Goal: Task Accomplishment & Management: Manage account settings

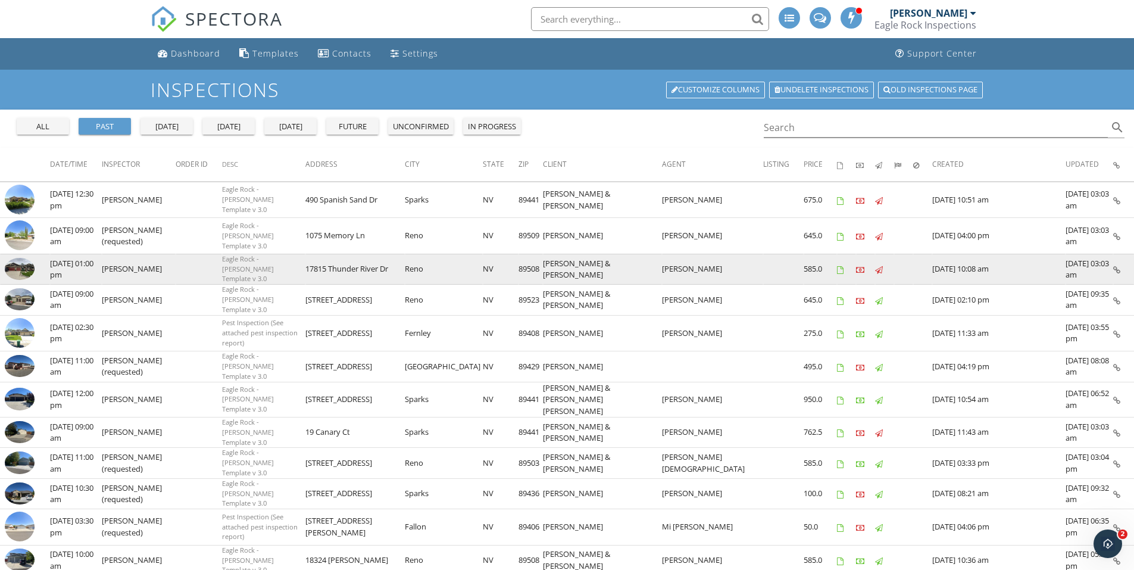
click at [21, 268] on img at bounding box center [20, 269] width 30 height 23
click at [18, 267] on img at bounding box center [20, 269] width 30 height 23
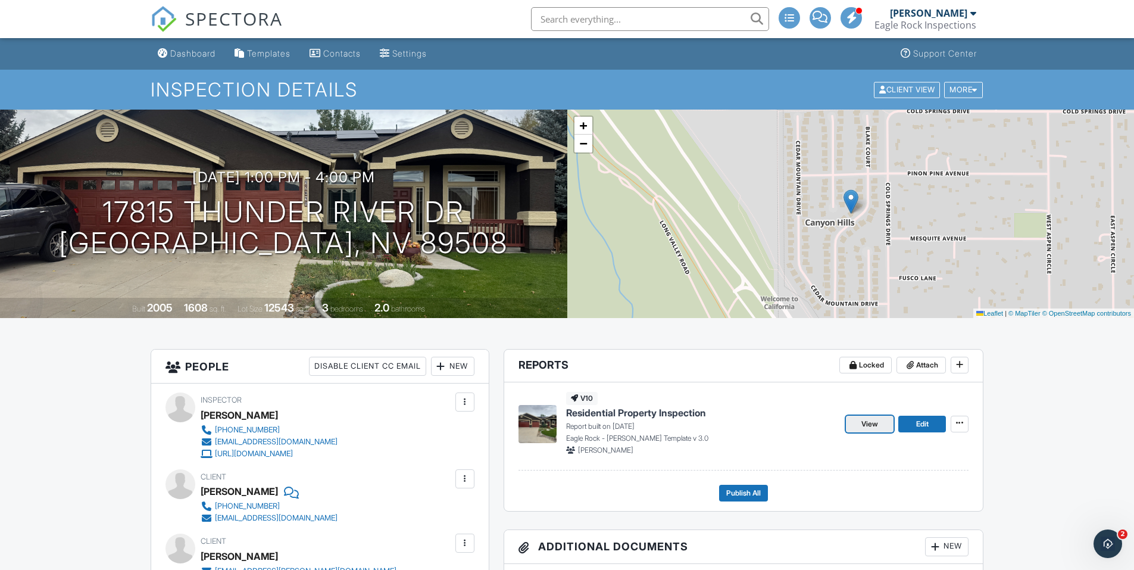
click at [869, 422] on span "View" at bounding box center [870, 424] width 17 height 12
click at [925, 426] on span "Edit" at bounding box center [922, 424] width 13 height 12
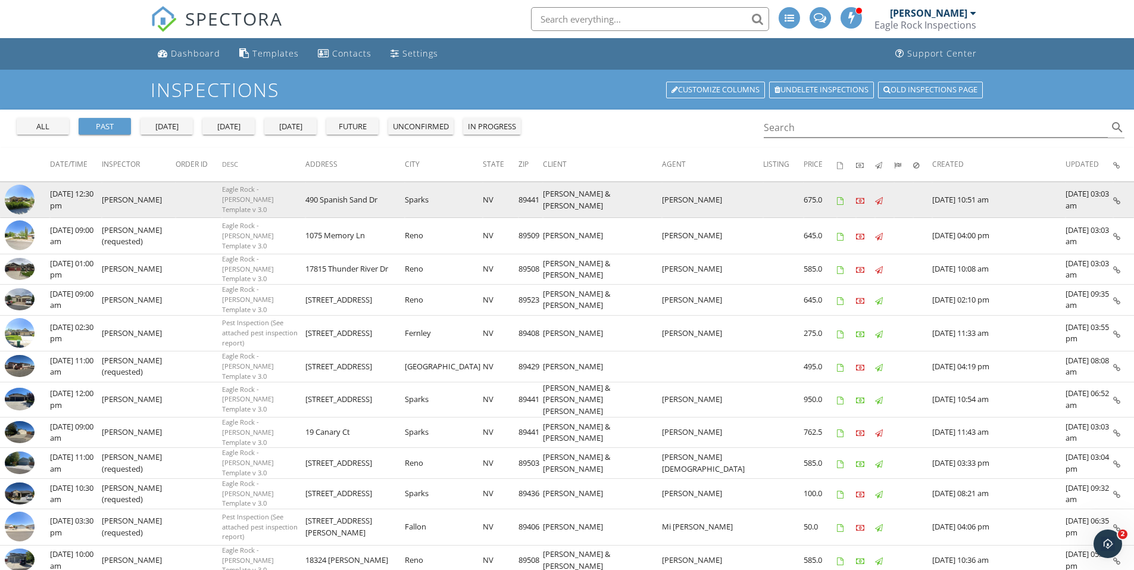
click at [32, 196] on img at bounding box center [20, 200] width 30 height 30
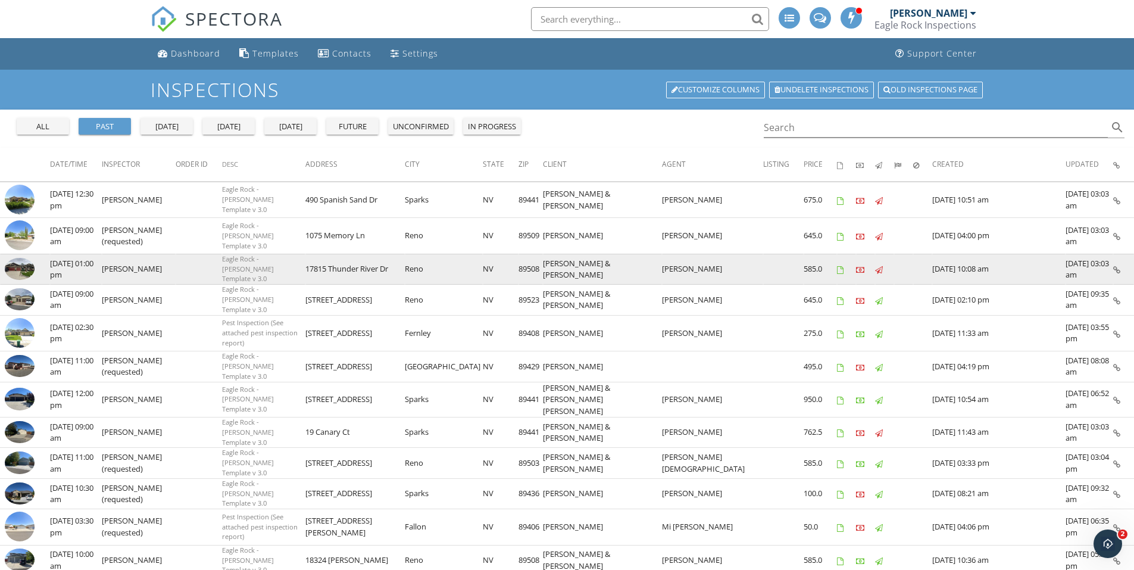
click at [27, 267] on img at bounding box center [20, 269] width 30 height 23
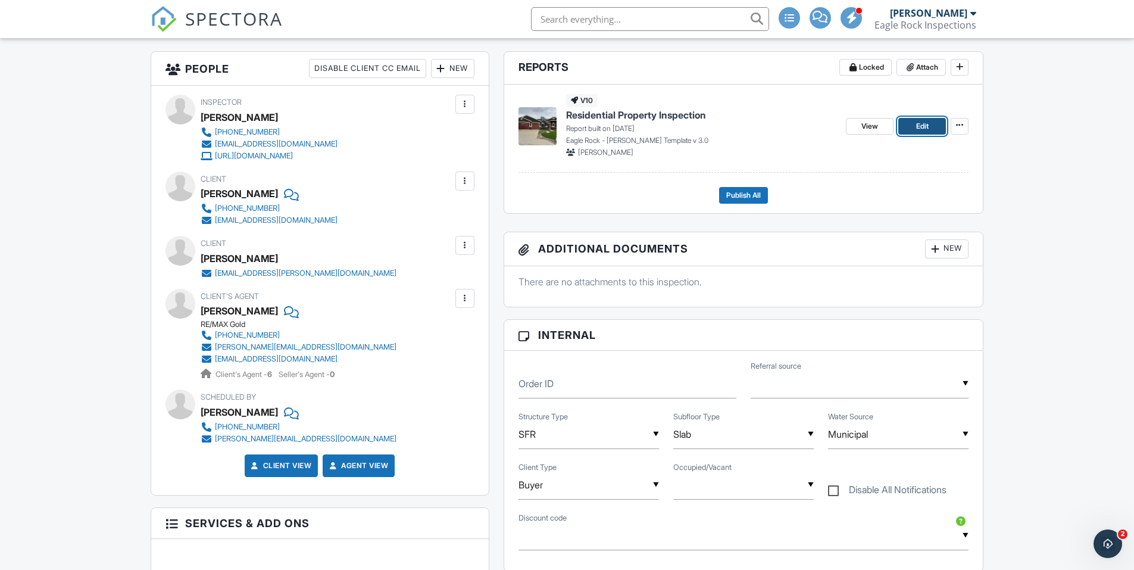
click at [926, 123] on span "Edit" at bounding box center [922, 126] width 13 height 12
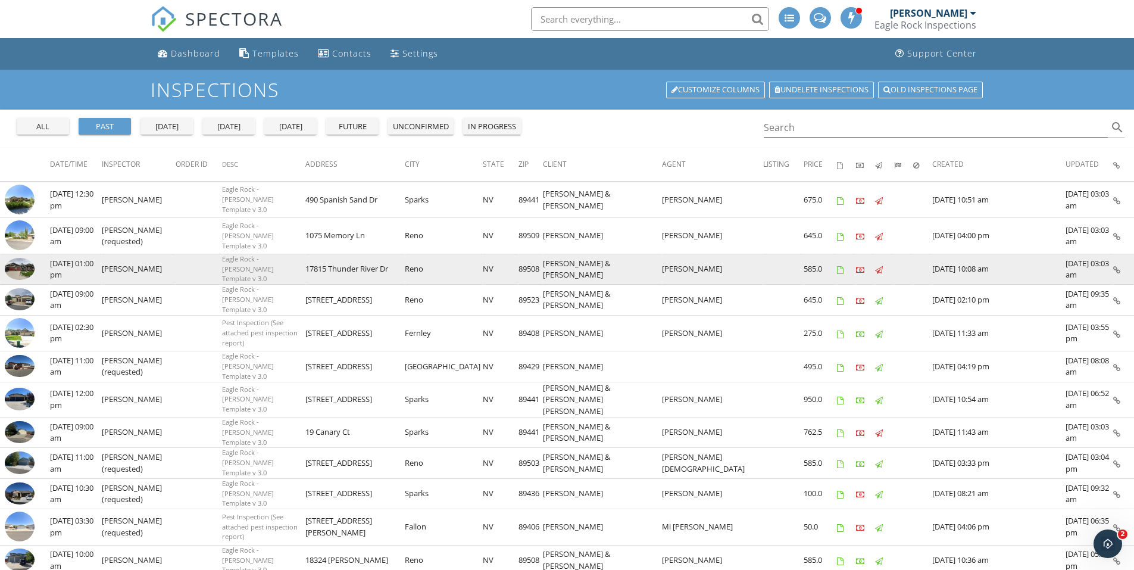
click at [25, 269] on img at bounding box center [20, 269] width 30 height 23
click at [19, 269] on img at bounding box center [20, 269] width 30 height 23
click at [15, 273] on img at bounding box center [20, 269] width 30 height 23
click at [21, 269] on img at bounding box center [20, 269] width 30 height 23
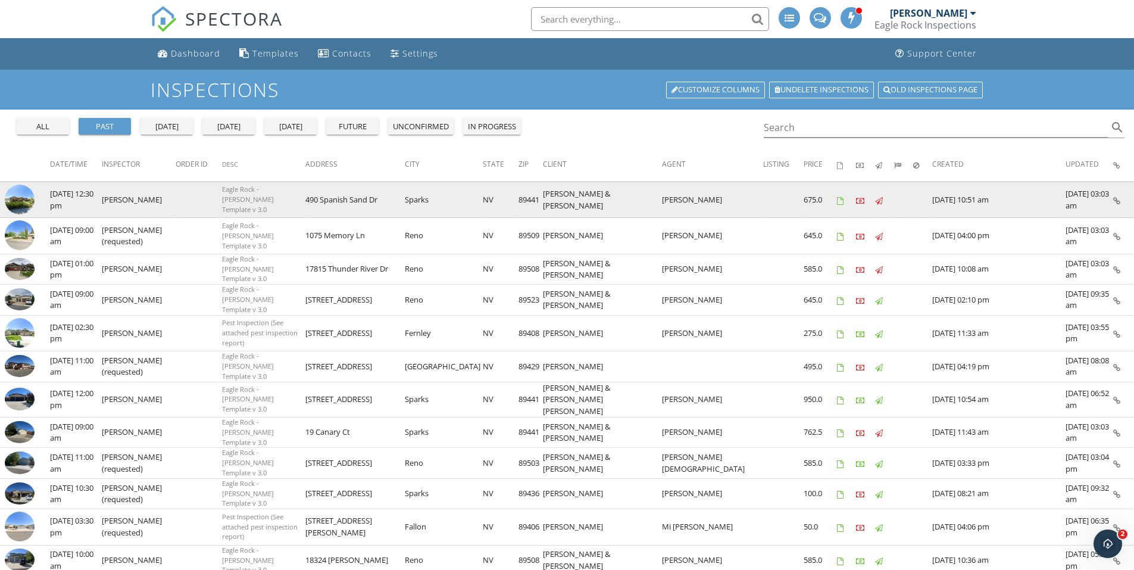
click at [20, 194] on img at bounding box center [20, 200] width 30 height 30
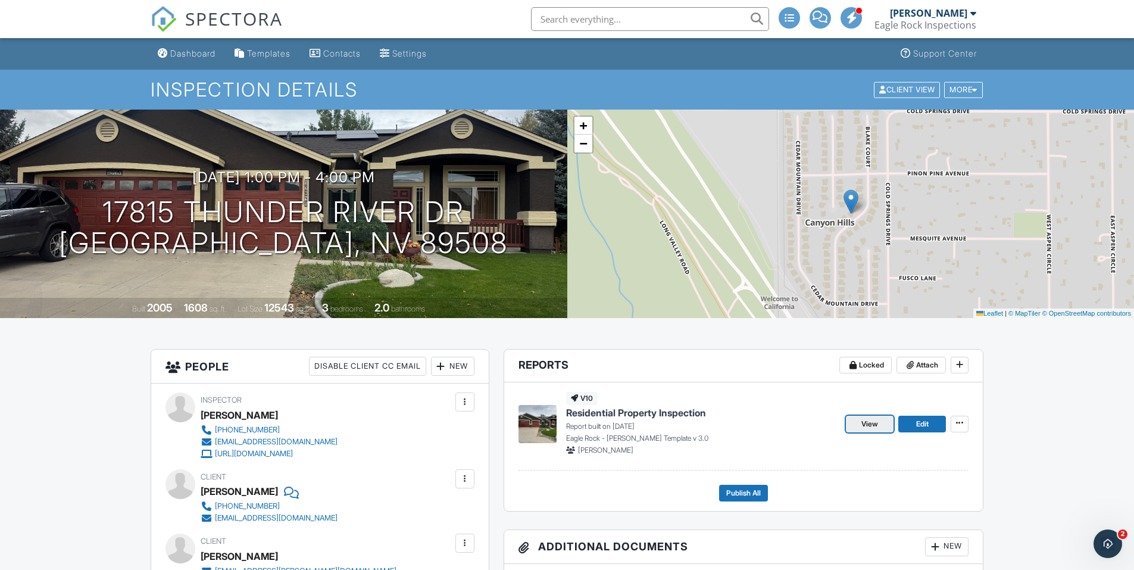
click at [879, 422] on link "View" at bounding box center [870, 424] width 48 height 17
click at [872, 421] on span "View" at bounding box center [870, 424] width 17 height 12
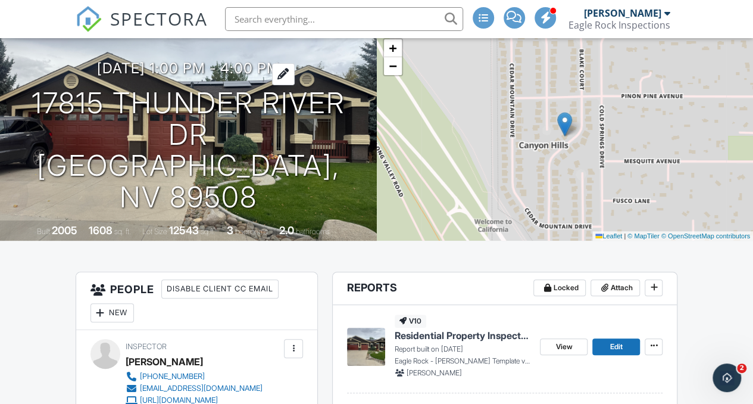
scroll to position [60, 0]
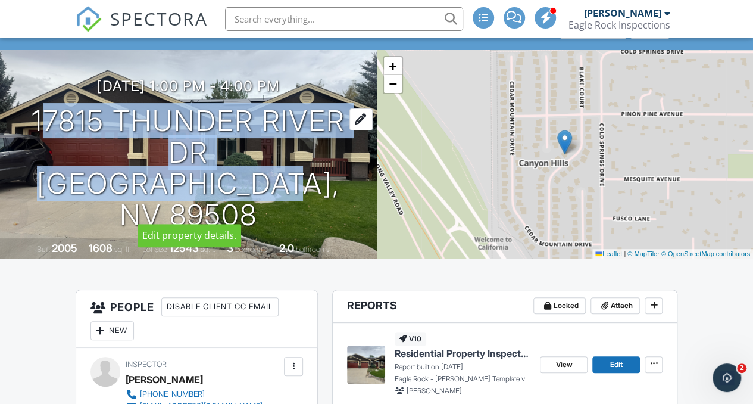
drag, startPoint x: 14, startPoint y: 134, endPoint x: 305, endPoint y: 193, distance: 296.5
click at [305, 193] on div "09/25/2025 1:00 pm - 4:00 pm 17815 Thunder River Dr Reno, NV 89508" at bounding box center [188, 154] width 377 height 153
copy h1 "17815 Thunder River Dr Reno, NV 89508"
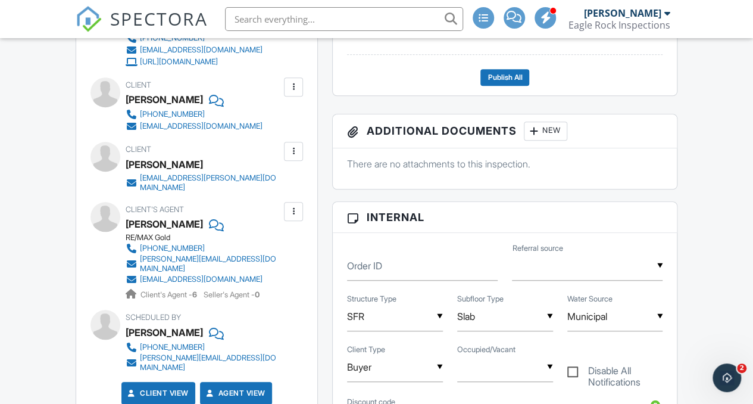
scroll to position [417, 0]
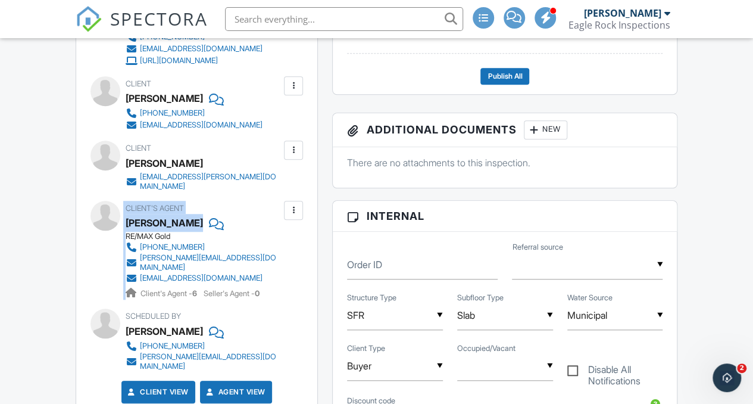
drag, startPoint x: 223, startPoint y: 216, endPoint x: 120, endPoint y: 216, distance: 103.0
click at [120, 216] on div "Client's Agent Breanna Ball RE/MAX Gold 775-420-7218 breanna@ballrealtygroup.ne…" at bounding box center [197, 250] width 213 height 99
click at [87, 251] on div "Inspector Holly Kinney 775-323-1117 contact@eaglerockinspections.com https://ww…" at bounding box center [197, 205] width 242 height 430
drag, startPoint x: 182, startPoint y: 228, endPoint x: 127, endPoint y: 215, distance: 56.3
click at [127, 215] on div "Client's Agent Breanna Ball RE/MAX Gold 775-420-7218 breanna@ballrealtygroup.ne…" at bounding box center [232, 250] width 213 height 99
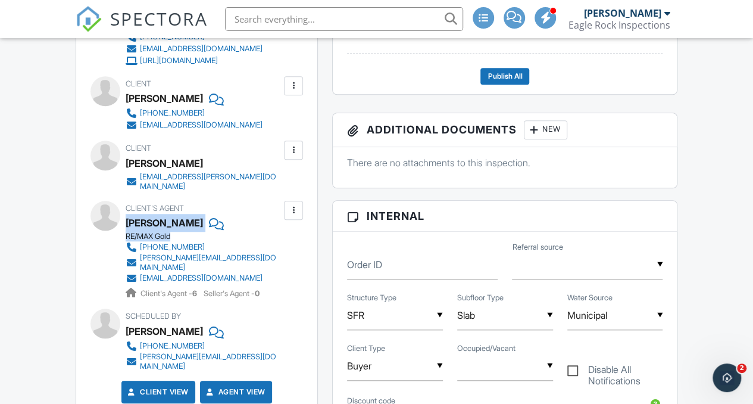
copy div "Breanna Ball RE/MAX Gold"
drag, startPoint x: 226, startPoint y: 98, endPoint x: 126, endPoint y: 95, distance: 99.5
click at [126, 95] on div "Client Rachael James 775-830-5899 rj_87@aol.com" at bounding box center [223, 103] width 194 height 55
copy div "[PERSON_NAME]"
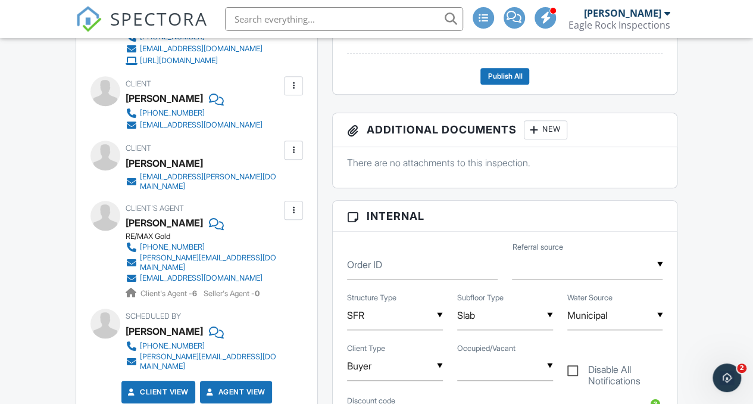
drag, startPoint x: 211, startPoint y: 161, endPoint x: 126, endPoint y: 162, distance: 84.6
click at [126, 162] on div "[PERSON_NAME]" at bounding box center [209, 163] width 166 height 18
copy div "[PERSON_NAME]"
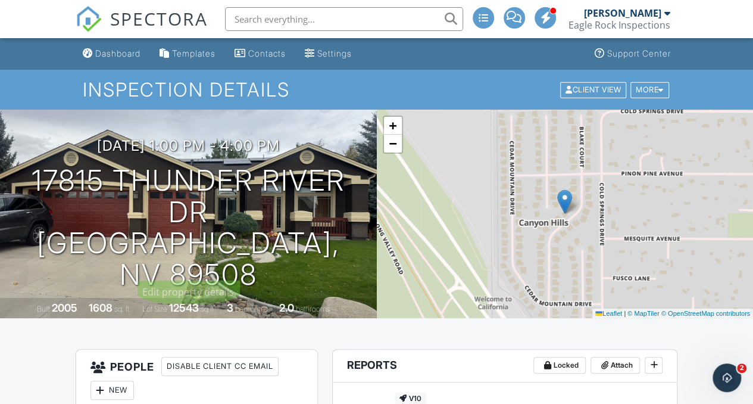
scroll to position [0, 0]
drag, startPoint x: 17, startPoint y: 195, endPoint x: 208, endPoint y: 219, distance: 193.2
click at [208, 219] on div "09/25/2025 1:00 pm - 4:00 pm 17815 Thunder River Dr Reno, NV 89508" at bounding box center [188, 214] width 377 height 153
copy h1 "17815 Thunder River Dr"
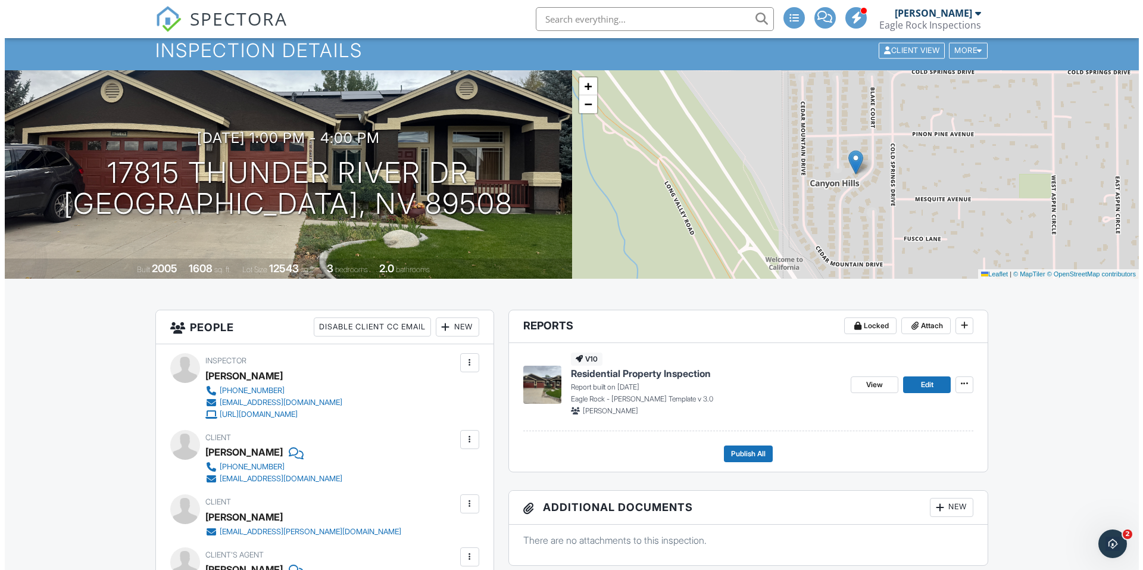
scroll to position [60, 0]
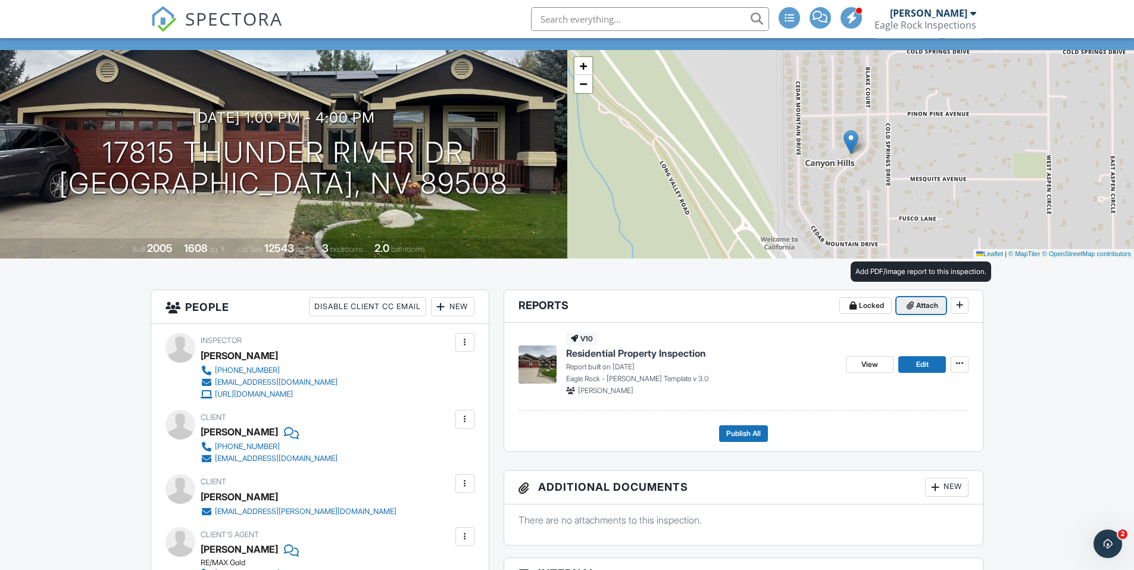
click at [921, 305] on span "Attach" at bounding box center [927, 306] width 22 height 12
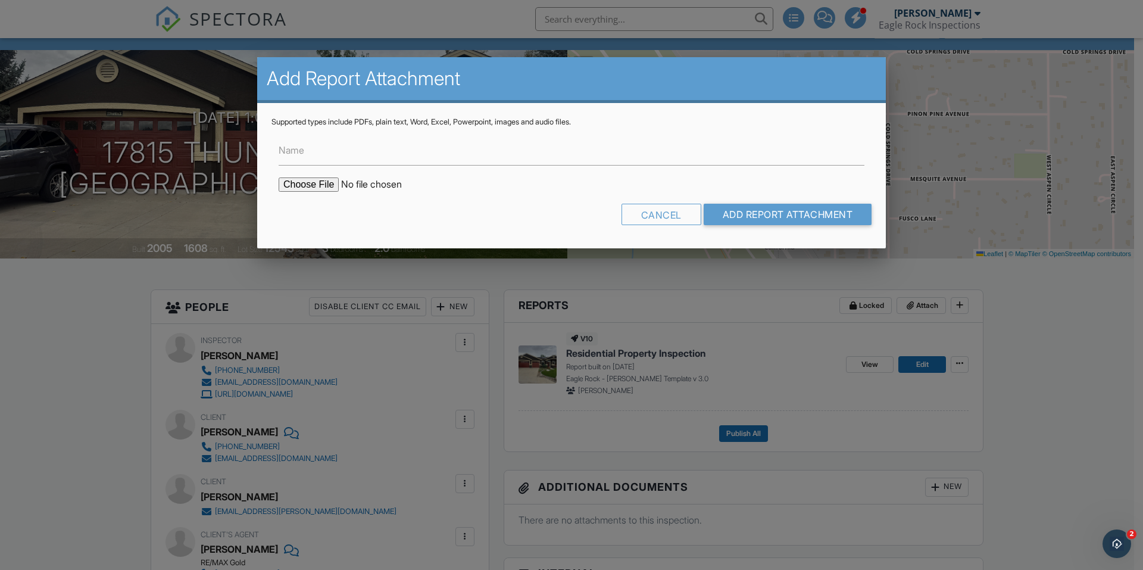
click at [321, 182] on input "file" at bounding box center [380, 184] width 202 height 14
type input "C:\fakepath\[DATE] 17815 Thunder River Dr - [GEOGRAPHIC_DATA]pdf"
click at [792, 210] on input "Add Report Attachment" at bounding box center [788, 214] width 169 height 21
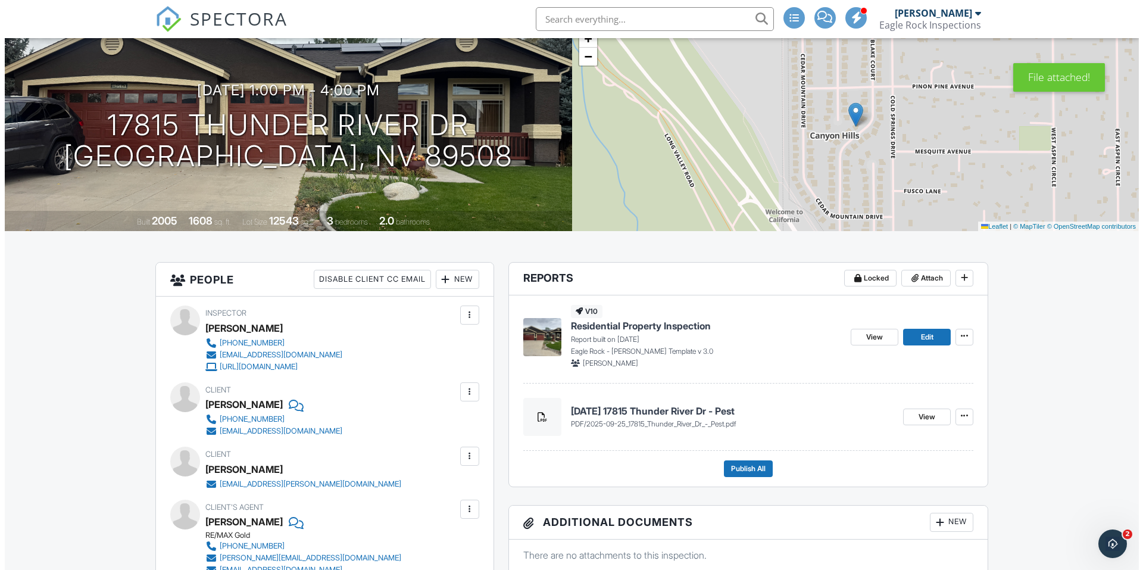
scroll to position [119, 0]
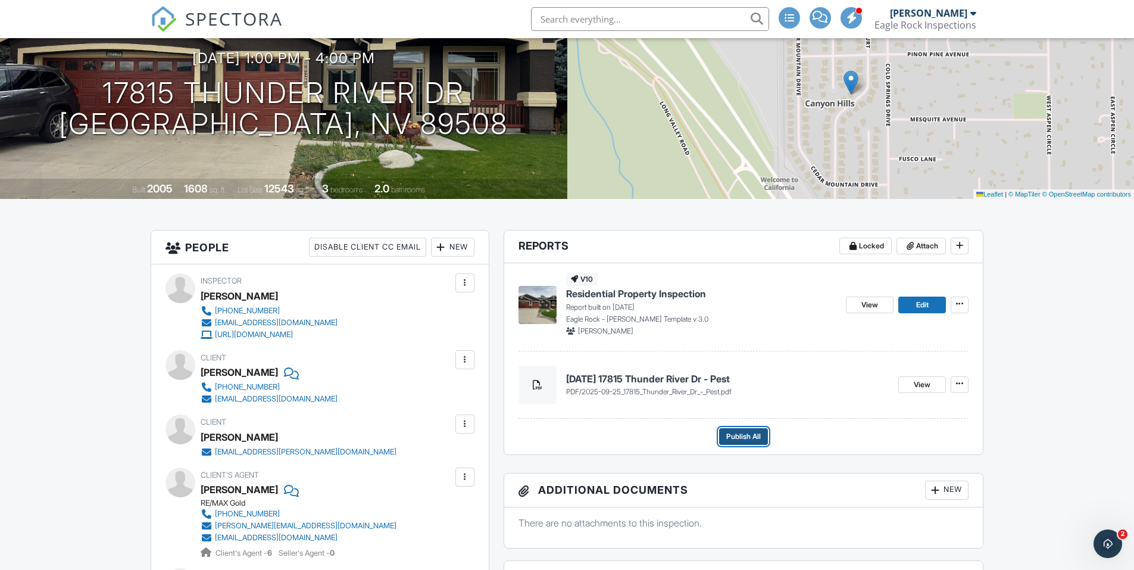
click at [759, 434] on span "Publish All" at bounding box center [743, 436] width 35 height 12
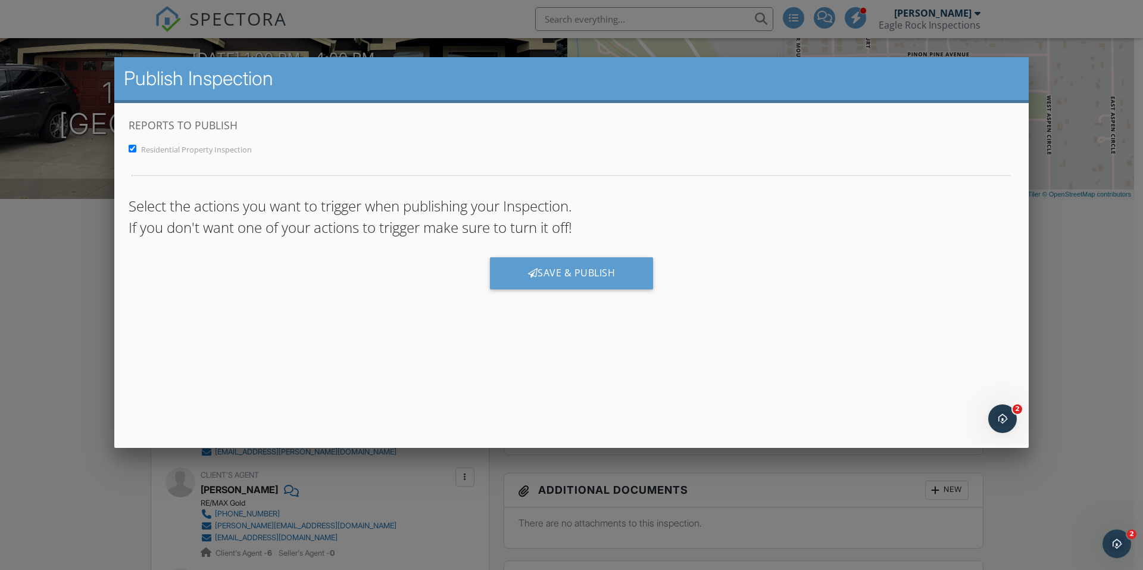
scroll to position [0, 0]
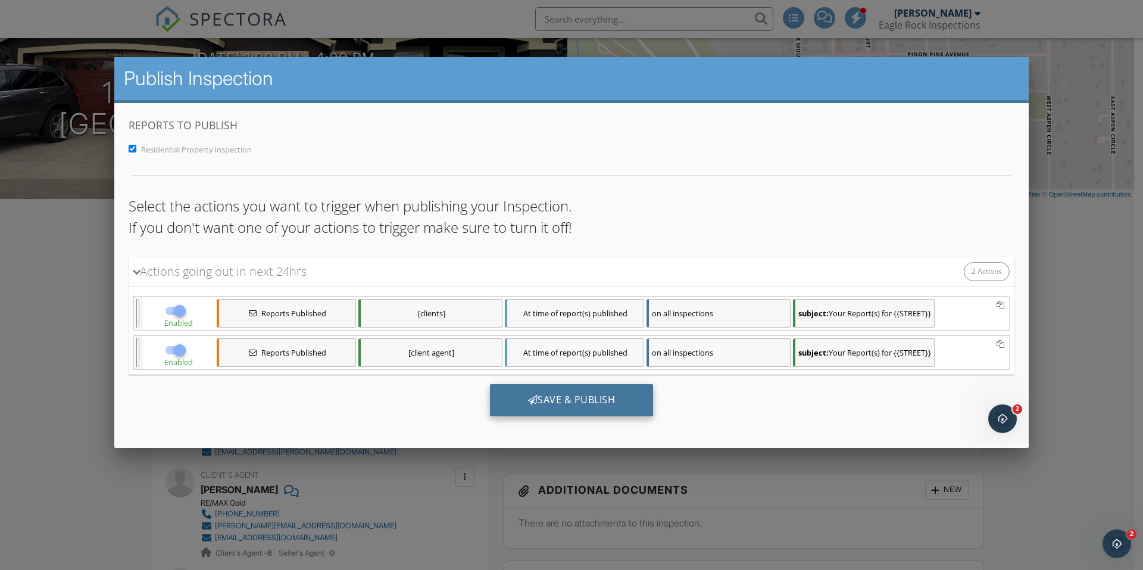
click at [607, 400] on div "Save & Publish" at bounding box center [572, 399] width 164 height 32
